Goal: Check status: Check status

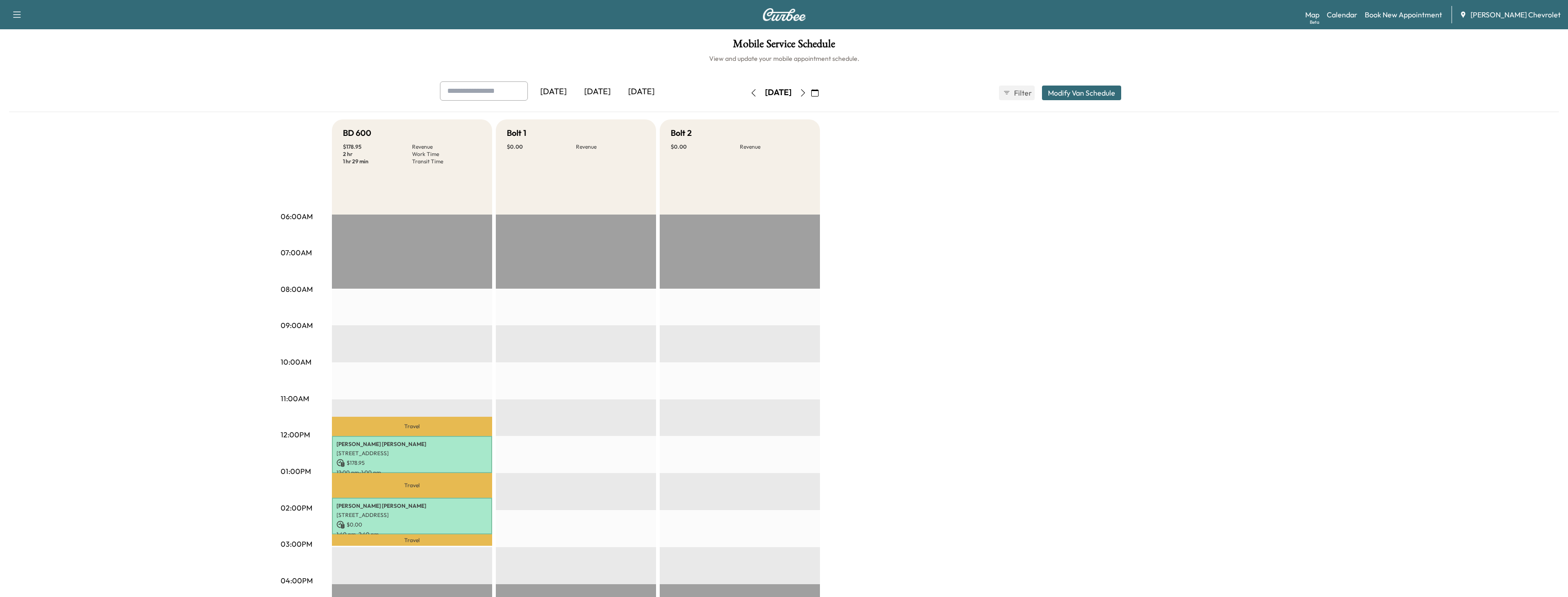
click at [807, 92] on icon "button" at bounding box center [803, 93] width 8 height 8
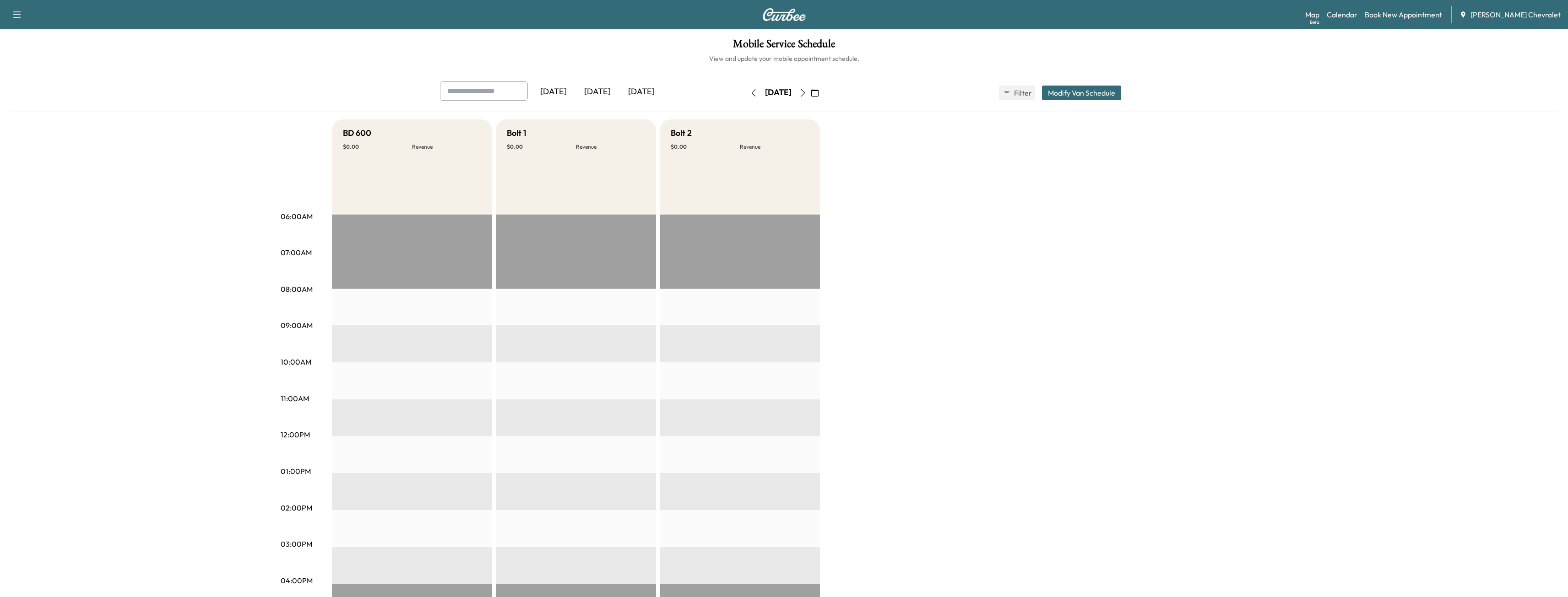
click at [750, 95] on icon "button" at bounding box center [754, 93] width 8 height 8
